Goal: Check status

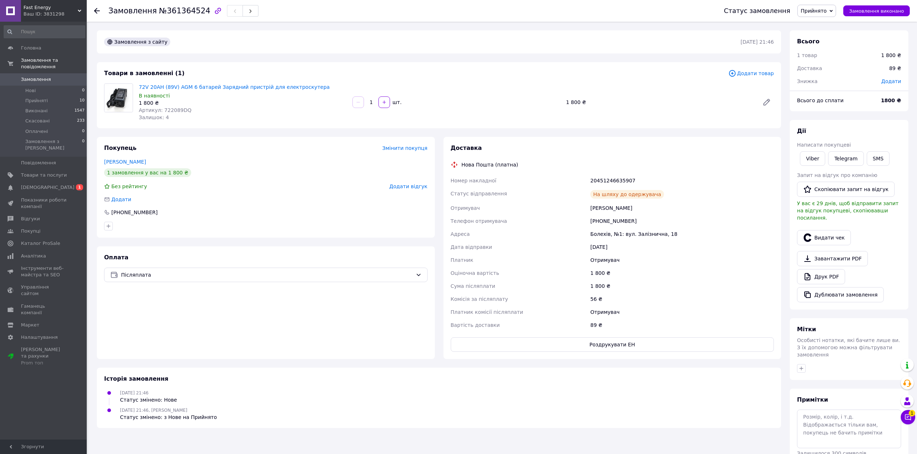
click at [40, 76] on span "Замовлення" at bounding box center [36, 79] width 30 height 7
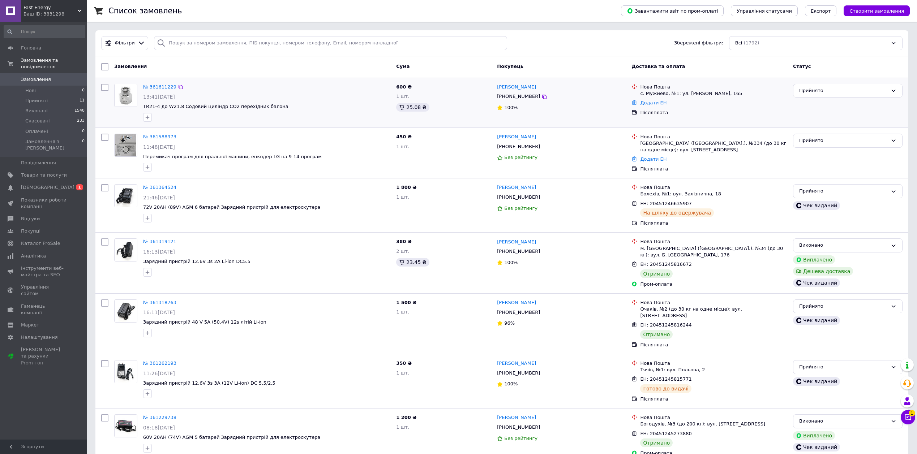
click at [148, 87] on link "№ 361611229" at bounding box center [159, 86] width 33 height 5
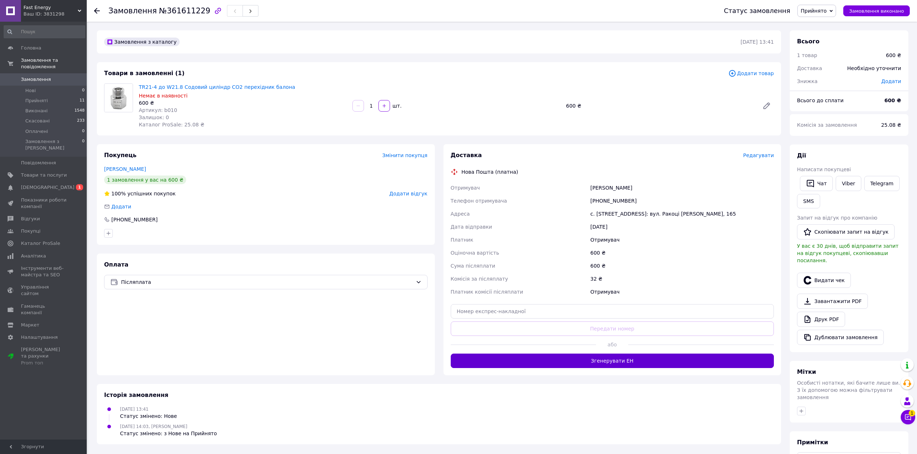
click at [628, 362] on button "Згенерувати ЕН" at bounding box center [612, 361] width 323 height 14
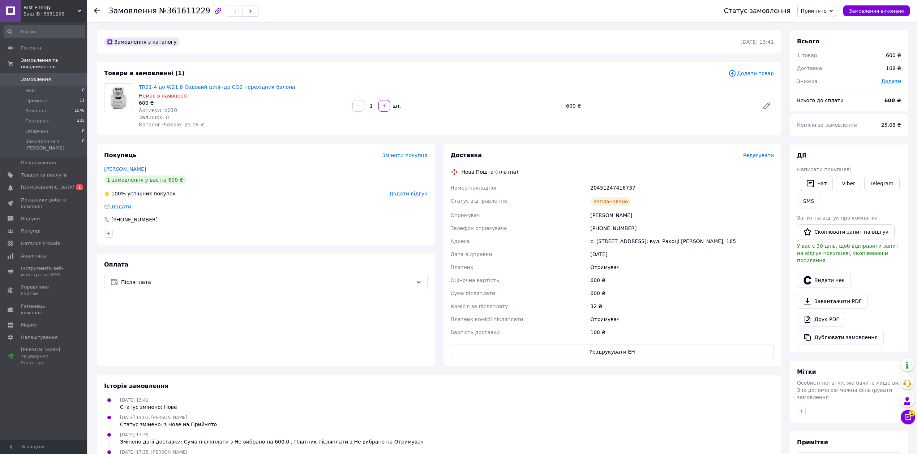
click at [47, 76] on span "Замовлення" at bounding box center [36, 79] width 30 height 7
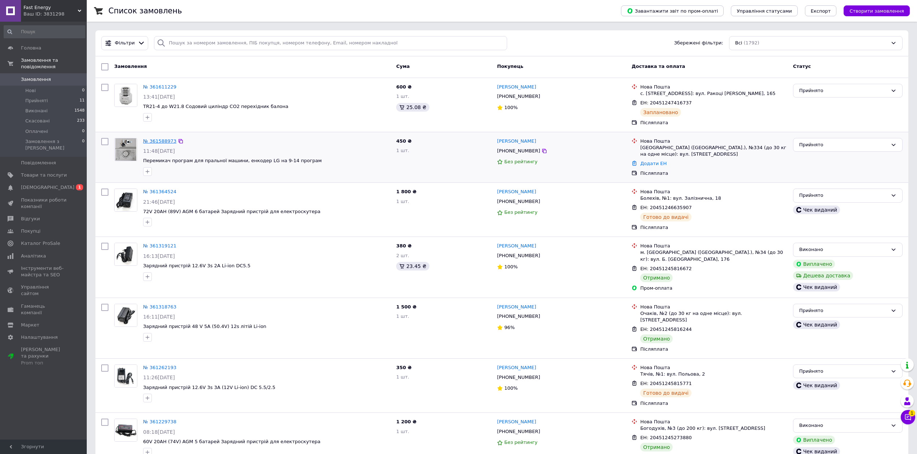
click at [154, 141] on link "№ 361588973" at bounding box center [159, 140] width 33 height 5
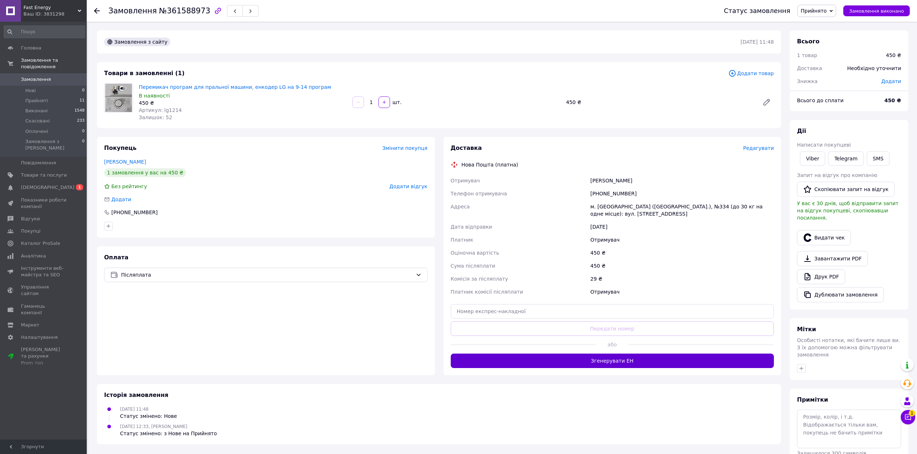
click at [625, 356] on button "Згенерувати ЕН" at bounding box center [612, 361] width 323 height 14
